Goal: Check status

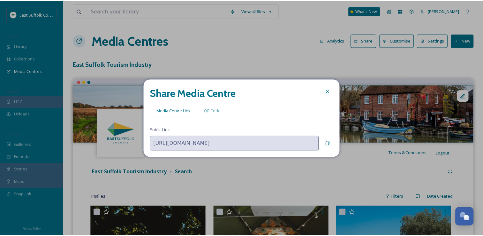
scroll to position [2933, 0]
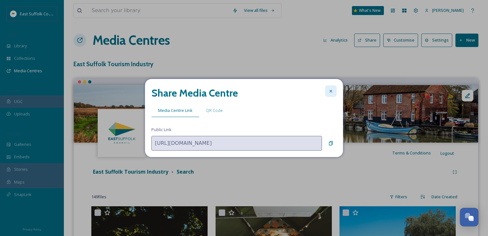
click at [333, 93] on icon at bounding box center [330, 90] width 5 height 5
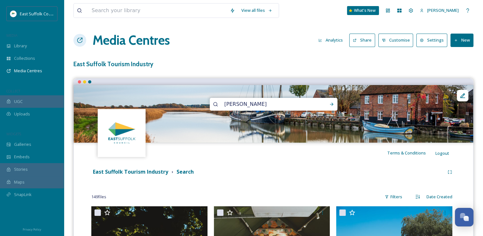
click at [331, 40] on button "Analytics" at bounding box center [330, 40] width 31 height 12
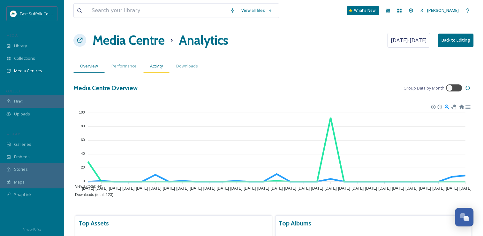
click at [165, 68] on div "Activity" at bounding box center [156, 65] width 26 height 13
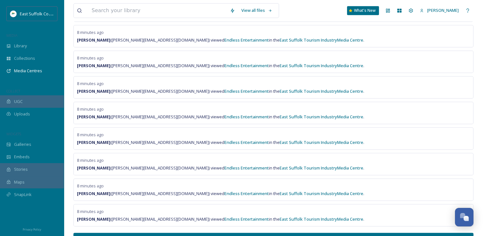
scroll to position [411, 0]
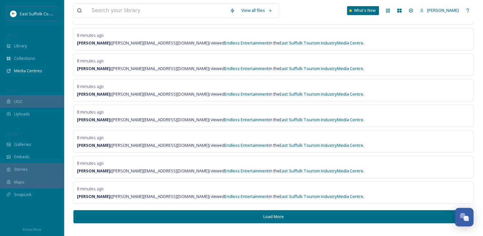
click at [245, 215] on button "Load More" at bounding box center [273, 216] width 400 height 13
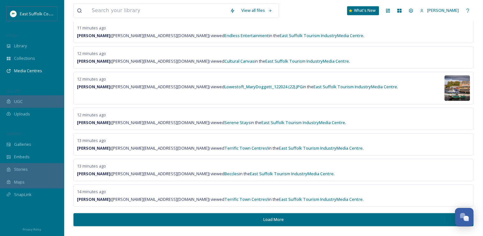
scroll to position [930, 0]
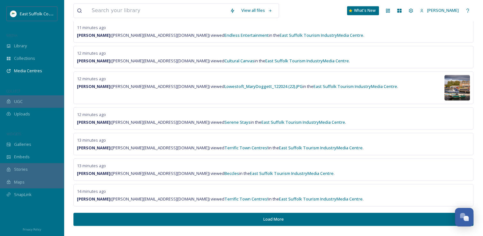
click at [449, 79] on img at bounding box center [458, 88] width 26 height 26
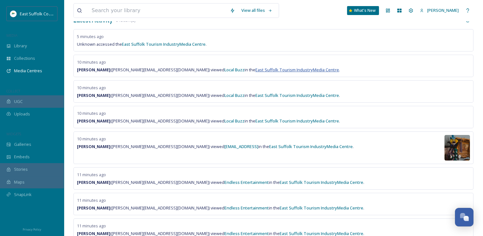
scroll to position [0, 0]
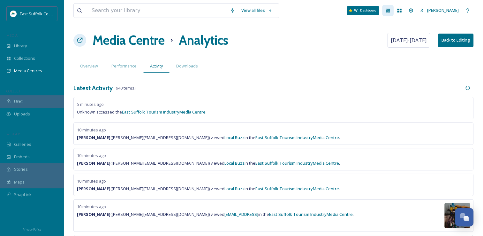
click at [394, 7] on div "Dashboard" at bounding box center [387, 10] width 11 height 11
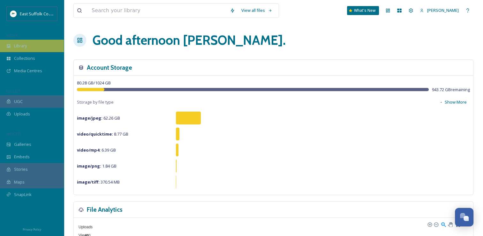
click at [41, 50] on div "Library" at bounding box center [32, 46] width 64 height 12
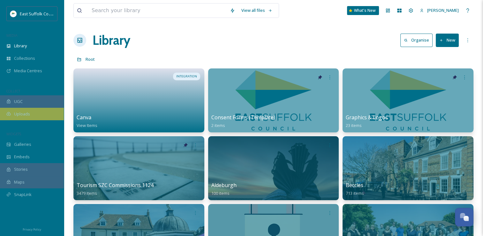
click at [34, 109] on div "Uploads" at bounding box center [32, 114] width 64 height 12
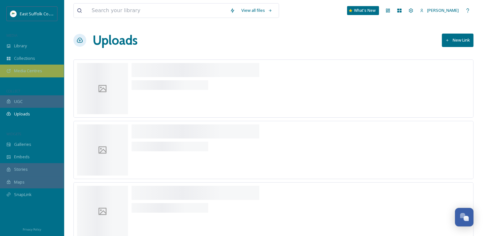
click at [20, 69] on span "Media Centres" at bounding box center [28, 71] width 28 height 6
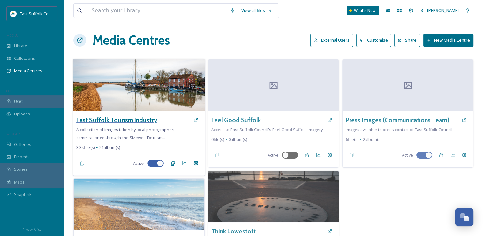
click at [115, 121] on h3 "East Suffolk Tourism Industry" at bounding box center [116, 119] width 80 height 9
